Goal: Go to known website: Access a specific website the user already knows

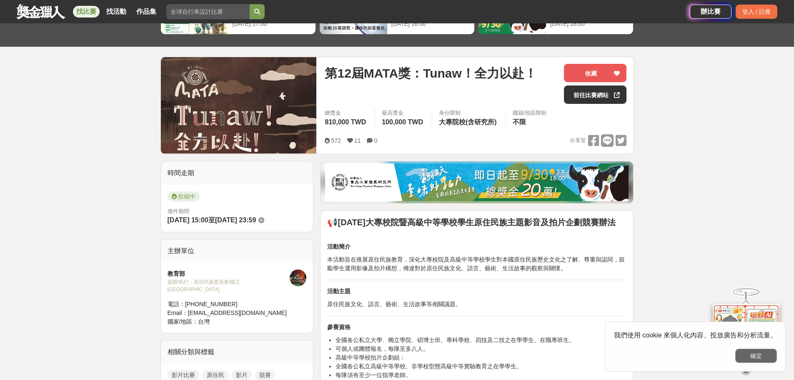
click at [749, 358] on button "確定" at bounding box center [756, 355] width 42 height 14
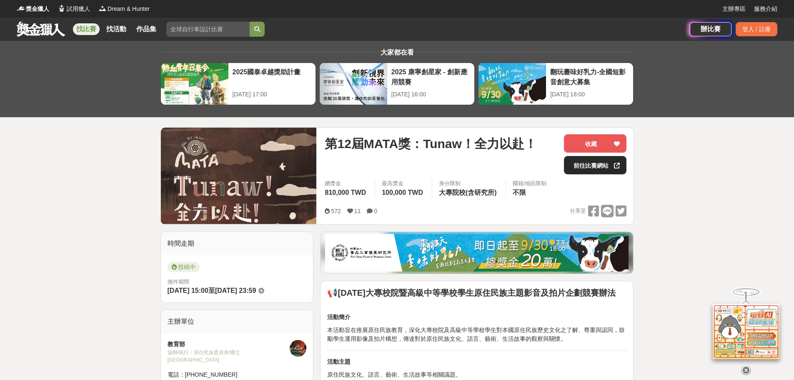
click at [604, 165] on link "前往比賽網站" at bounding box center [595, 165] width 63 height 18
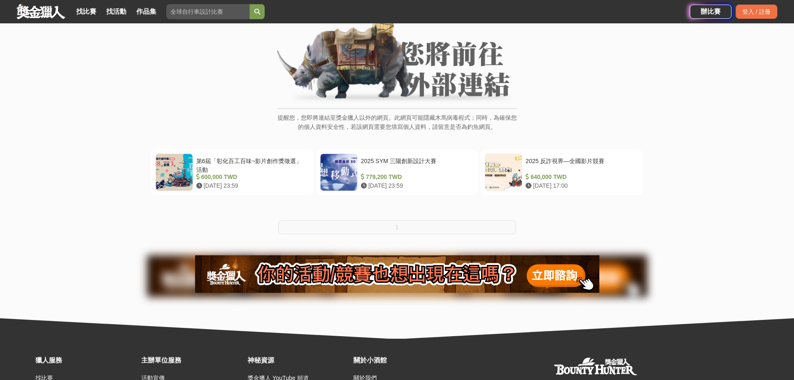
scroll to position [65, 0]
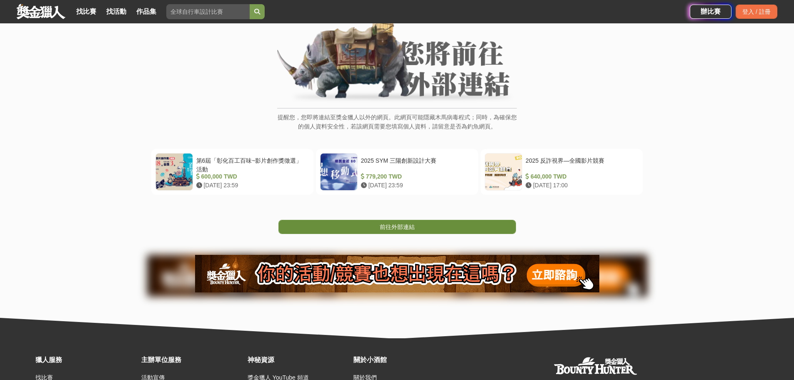
click at [361, 232] on link "前往外部連結" at bounding box center [397, 227] width 238 height 14
